Goal: Check status

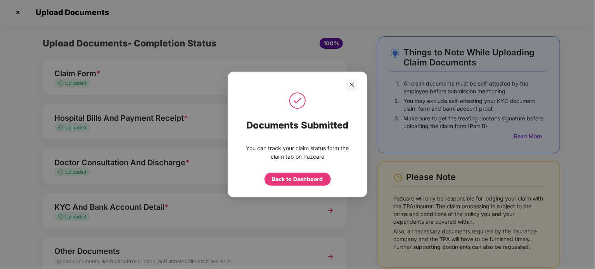
scroll to position [54, 0]
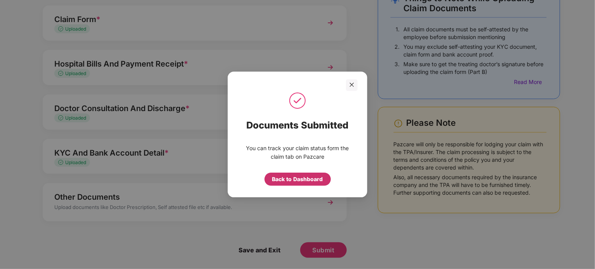
click at [308, 179] on div "Back to Dashboard" at bounding box center [297, 179] width 51 height 9
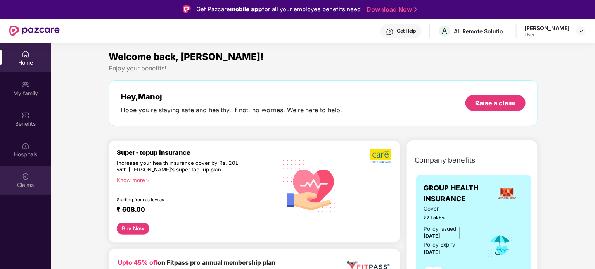
click at [34, 179] on div "Claims" at bounding box center [25, 180] width 51 height 29
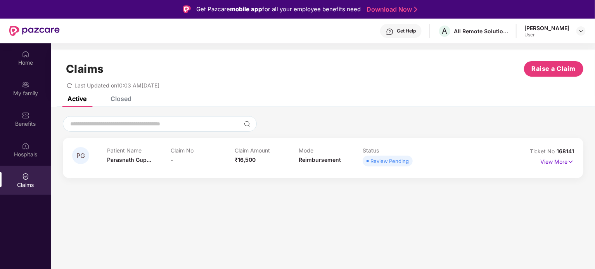
click at [113, 99] on div "Closed" at bounding box center [120, 99] width 21 height 8
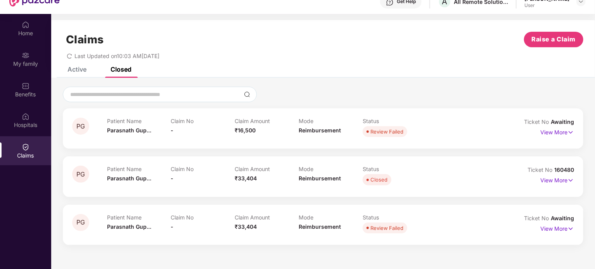
scroll to position [43, 0]
